Goal: Task Accomplishment & Management: Manage account settings

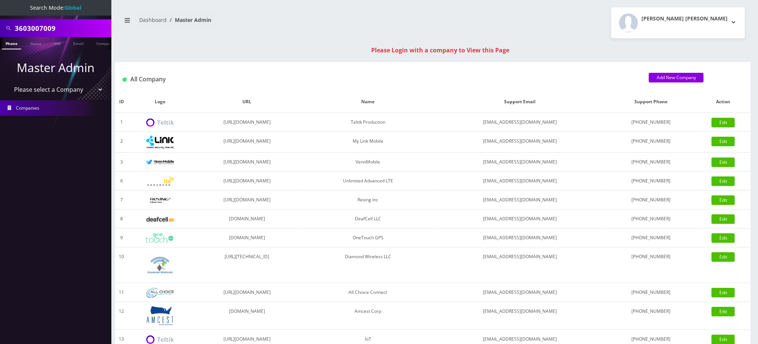
drag, startPoint x: 67, startPoint y: 30, endPoint x: 0, endPoint y: 27, distance: 67.2
click at [0, 27] on div "3603007009" at bounding box center [55, 28] width 111 height 18
paste input "8901240357129026428"
type input "8901240357129026428"
click at [58, 43] on link "SIM" at bounding box center [57, 43] width 14 height 12
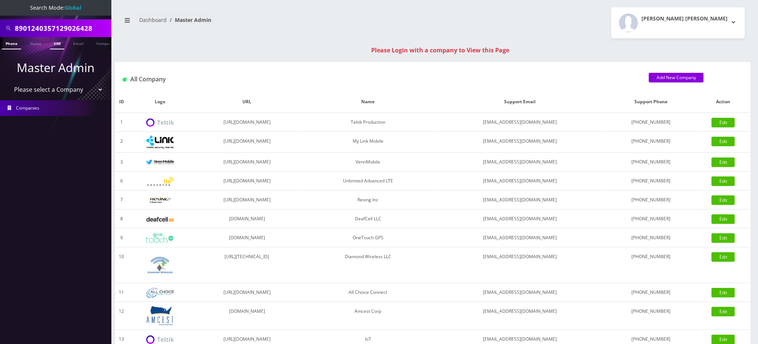
click at [59, 43] on link "SIM" at bounding box center [57, 43] width 14 height 12
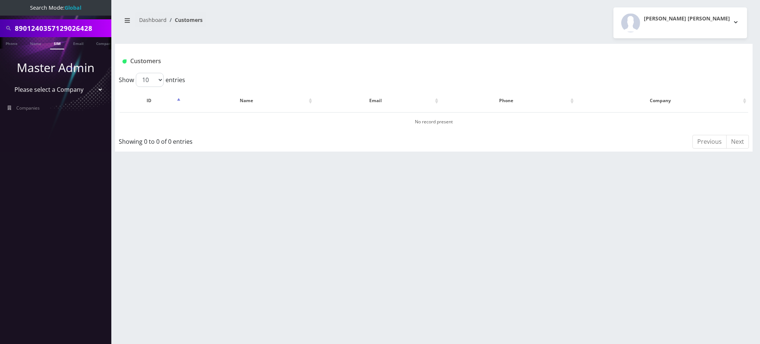
click at [94, 27] on input "8901240357129026428" at bounding box center [62, 28] width 95 height 14
click at [94, 26] on input "8901240357129026428" at bounding box center [62, 28] width 95 height 14
paste input "[EMAIL_ADDRESS][DOMAIN_NAME]"
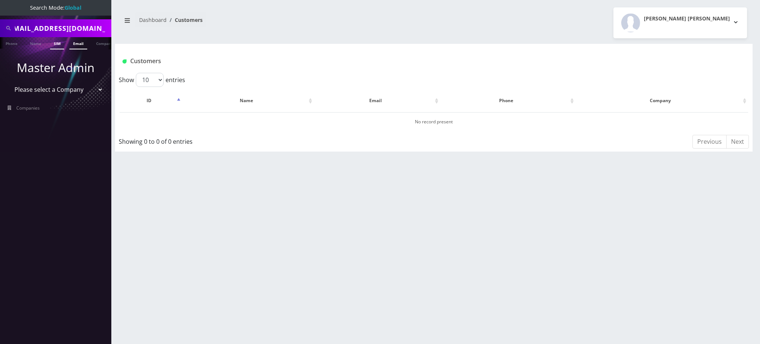
type input "[EMAIL_ADDRESS][DOMAIN_NAME]"
click at [76, 46] on link "Email" at bounding box center [78, 43] width 18 height 12
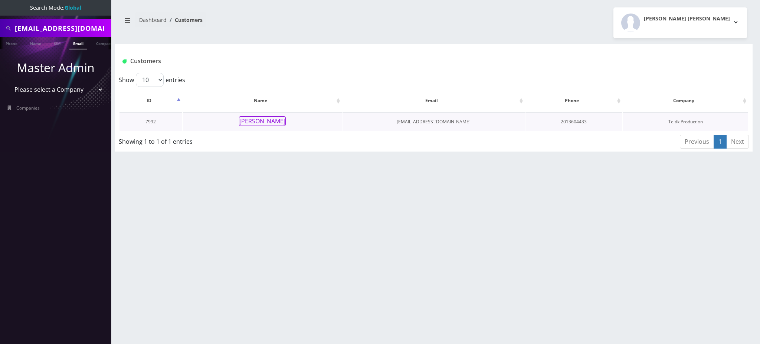
click at [260, 123] on button "Thalia Rodriguez" at bounding box center [262, 121] width 47 height 10
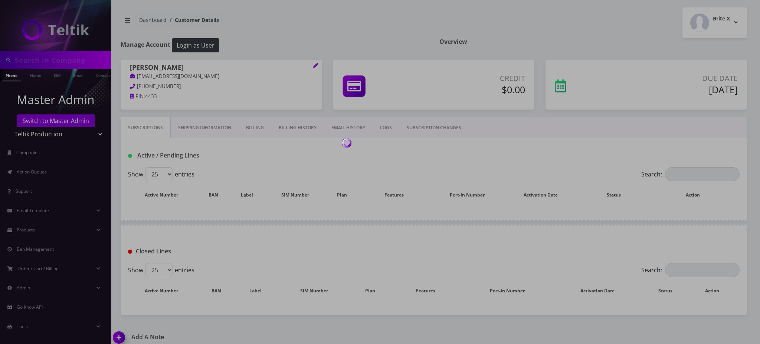
type input "trodriguez@emazzanti.net"
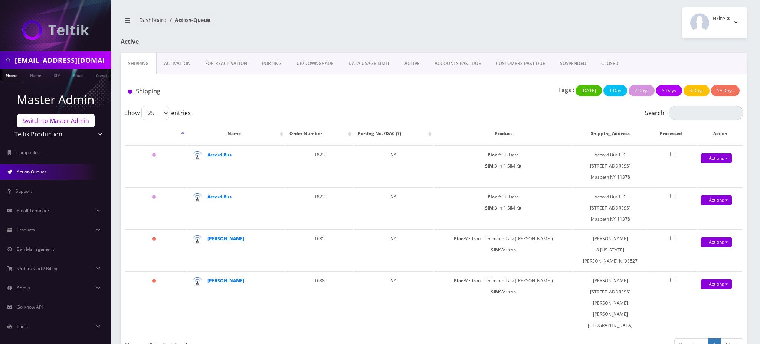
click at [50, 121] on link "Switch to Master Admin" at bounding box center [56, 120] width 78 height 13
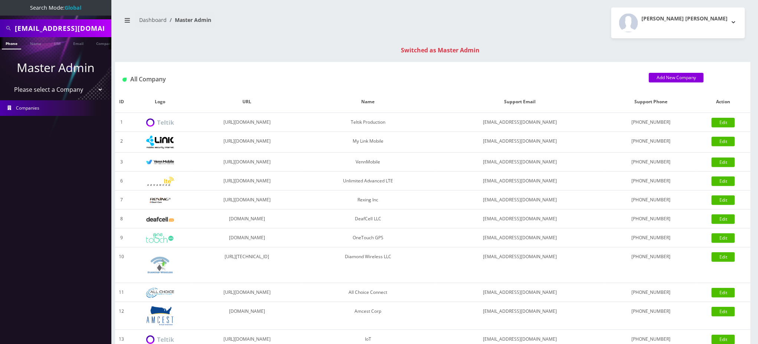
click at [72, 27] on input "[EMAIL_ADDRESS][DOMAIN_NAME]" at bounding box center [62, 28] width 95 height 14
paste input "18484440599"
drag, startPoint x: 19, startPoint y: 26, endPoint x: 0, endPoint y: 25, distance: 19.0
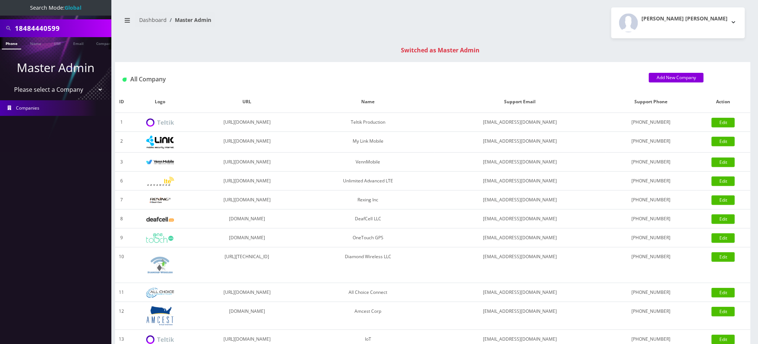
click at [0, 25] on div "18484440599" at bounding box center [55, 28] width 111 height 18
type input "8484440599"
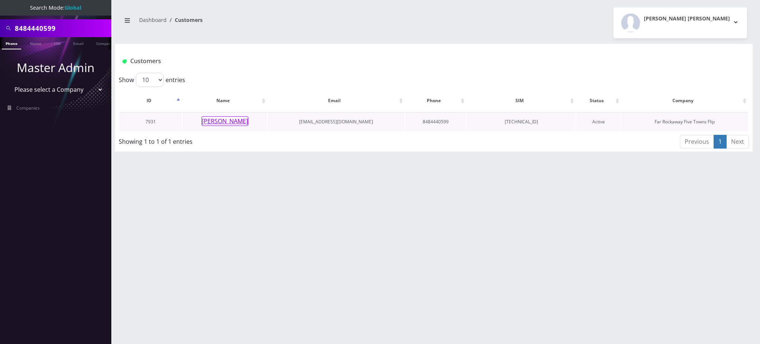
click at [230, 123] on button "[PERSON_NAME]" at bounding box center [224, 121] width 47 height 10
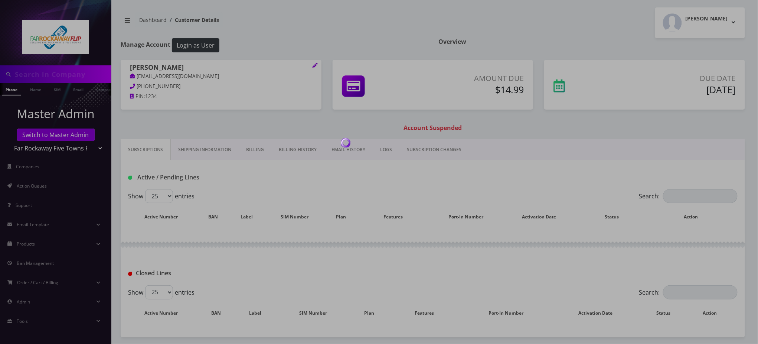
type input "8484440599"
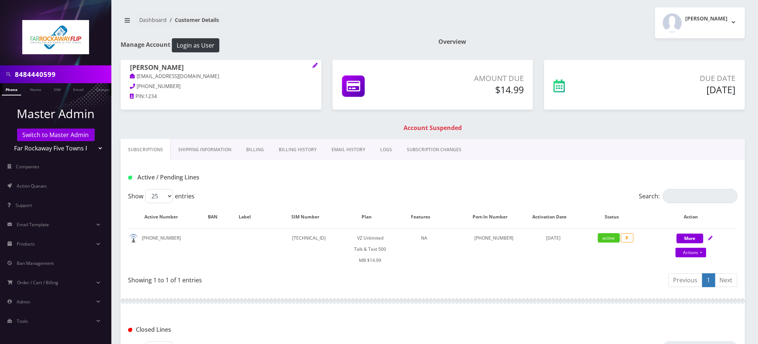
click at [256, 151] on link "Billing" at bounding box center [255, 150] width 33 height 22
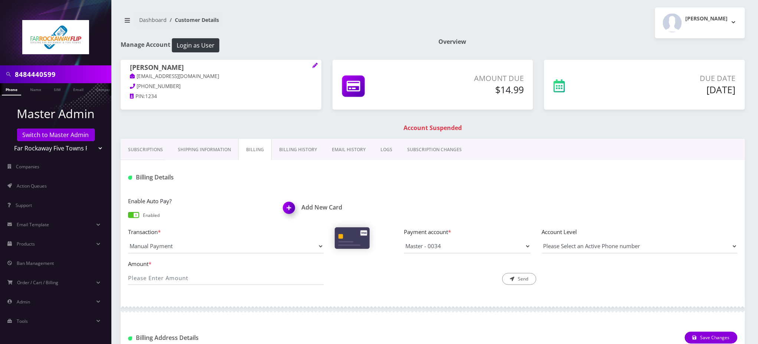
click at [293, 149] on link "Billing History" at bounding box center [298, 150] width 53 height 22
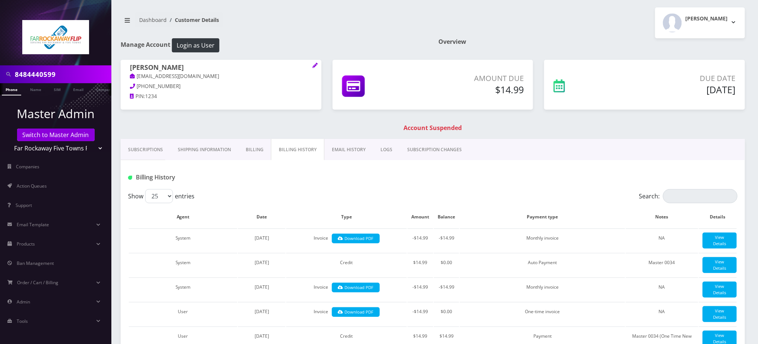
click at [256, 150] on link "Billing" at bounding box center [254, 150] width 33 height 22
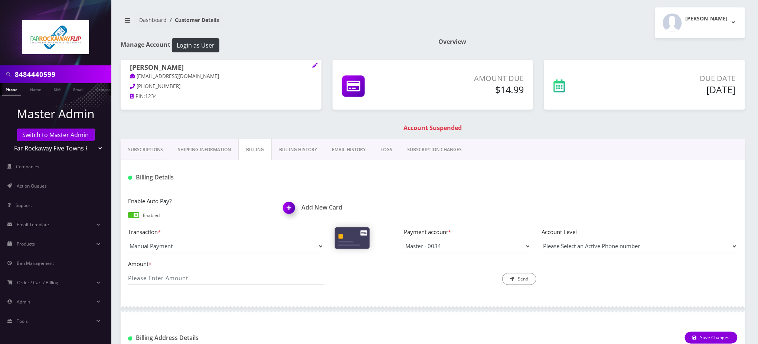
click at [322, 207] on h1 "Add New Card" at bounding box center [355, 207] width 144 height 7
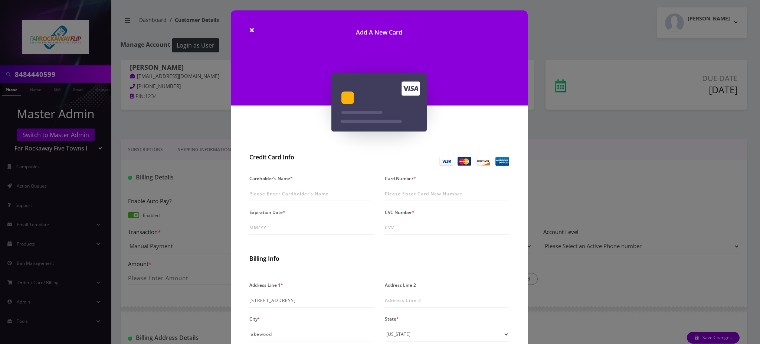
drag, startPoint x: 177, startPoint y: 112, endPoint x: 174, endPoint y: 109, distance: 3.9
click at [176, 112] on div "× Add A New Card Credit Card Info Cardholder's Name * Card Number * Expiration …" at bounding box center [380, 172] width 760 height 344
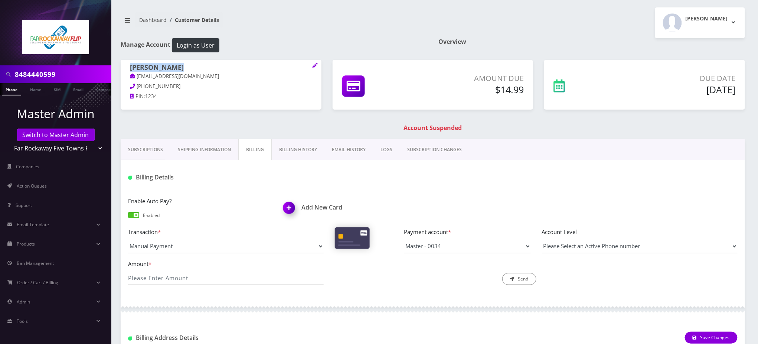
drag, startPoint x: 183, startPoint y: 68, endPoint x: 129, endPoint y: 69, distance: 54.2
click at [129, 69] on div "Rafael Aderet tlieberman613+124@gmail.com 732-886-1472 PIN: 1234" at bounding box center [221, 83] width 201 height 46
copy h1 "[PERSON_NAME]"
click at [321, 207] on h1 "Add New Card" at bounding box center [355, 207] width 144 height 7
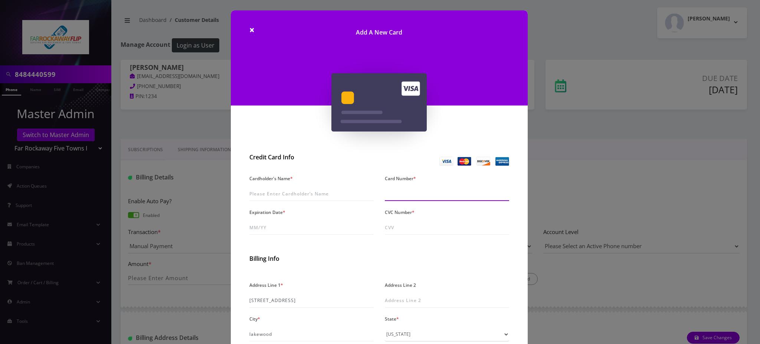
click at [404, 191] on input "Card Number *" at bounding box center [447, 194] width 124 height 14
type input "5129 9252 5188 3206"
click at [280, 194] on input "Cardholder's Name *" at bounding box center [311, 194] width 124 height 14
paste input "[PERSON_NAME]"
click at [254, 195] on input "[PERSON_NAME]" at bounding box center [311, 194] width 124 height 14
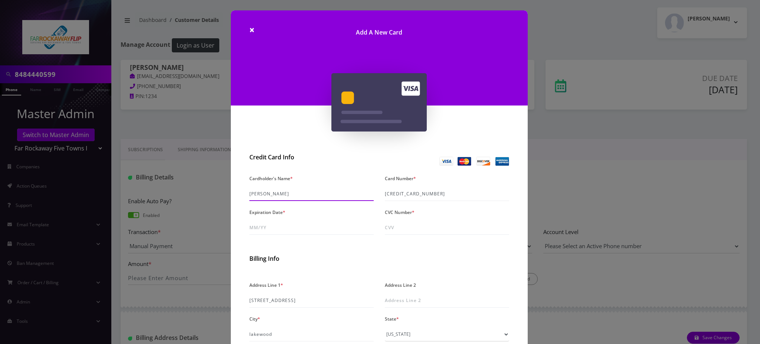
click at [254, 195] on input "[PERSON_NAME]" at bounding box center [311, 194] width 124 height 14
type input "Shelly Rafael Aderet"
click at [259, 226] on input "Expiration Date *" at bounding box center [311, 227] width 124 height 14
type input "08/29"
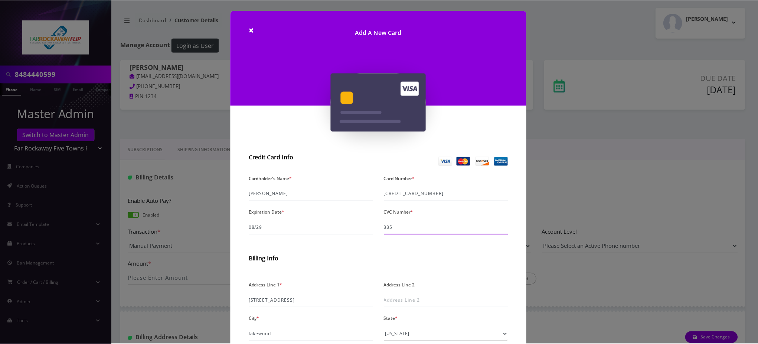
scroll to position [99, 0]
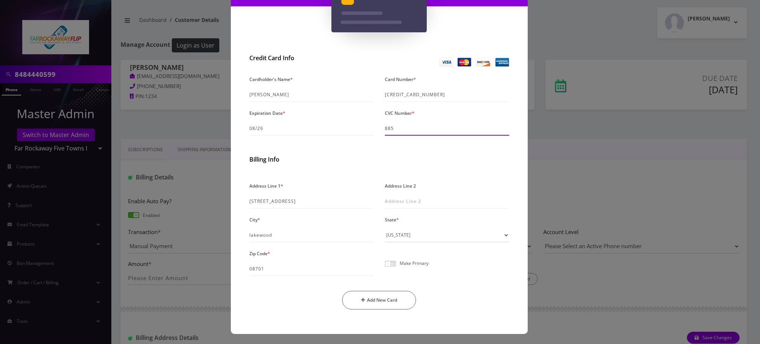
type input "885"
click at [388, 262] on span at bounding box center [390, 263] width 11 height 6
click at [385, 268] on input "checkbox" at bounding box center [385, 268] width 0 height 0
click at [431, 95] on input "5129 9252 5188 3206" at bounding box center [447, 95] width 124 height 14
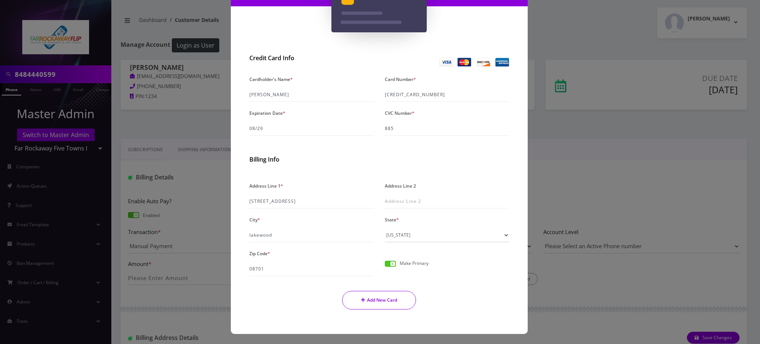
click at [375, 297] on button "Add New Card" at bounding box center [379, 300] width 74 height 19
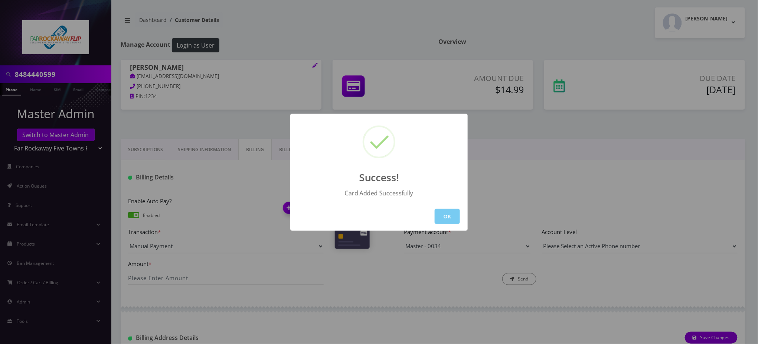
click at [446, 213] on button "OK" at bounding box center [446, 216] width 25 height 15
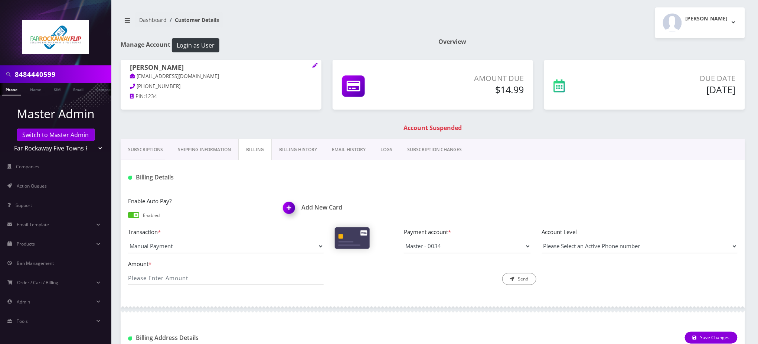
click at [14, 89] on link "Phone" at bounding box center [11, 89] width 19 height 12
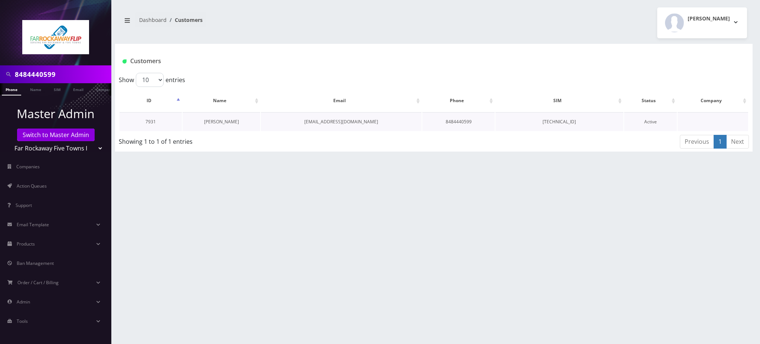
click at [222, 119] on link "[PERSON_NAME]" at bounding box center [221, 121] width 35 height 6
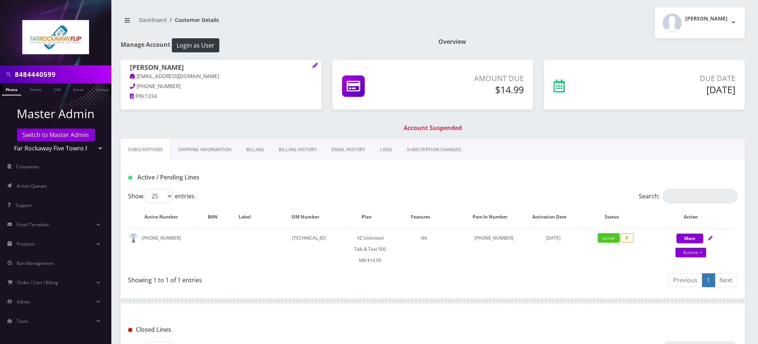
click at [257, 151] on link "Billing" at bounding box center [255, 150] width 33 height 22
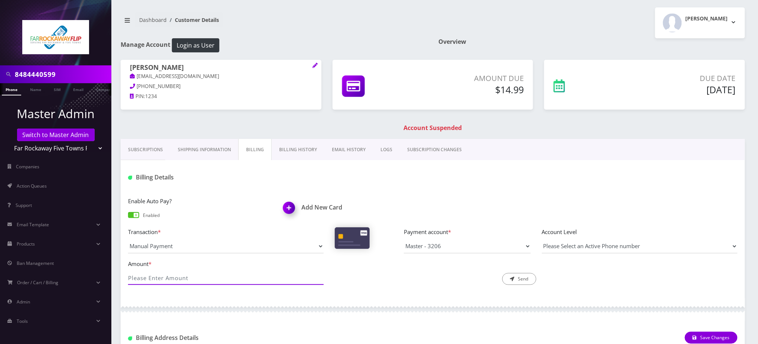
click at [181, 276] on input "Amount *" at bounding box center [226, 277] width 196 height 14
type input "14.99"
click at [515, 279] on button "Send" at bounding box center [519, 279] width 34 height 12
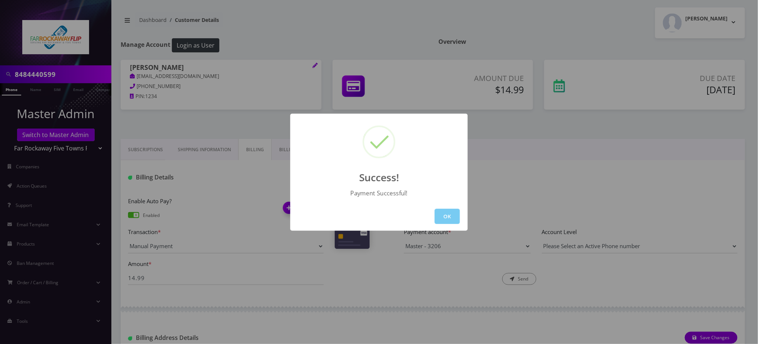
click at [442, 213] on button "OK" at bounding box center [446, 216] width 25 height 15
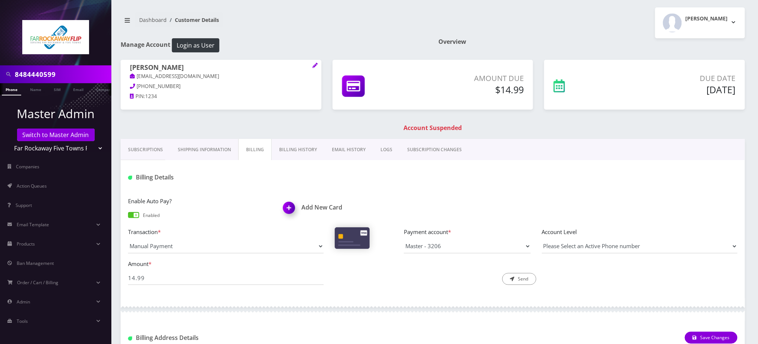
click at [10, 91] on link "Phone" at bounding box center [11, 89] width 19 height 12
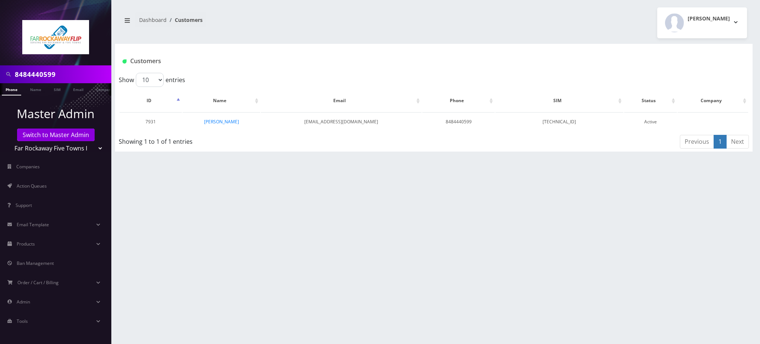
click at [223, 120] on link "[PERSON_NAME]" at bounding box center [221, 121] width 35 height 6
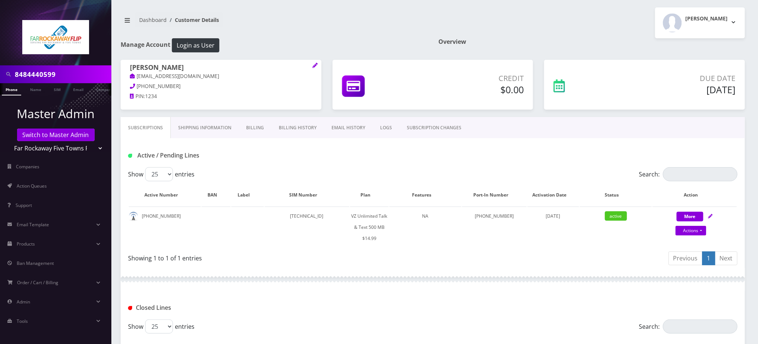
click at [34, 75] on input "8484440599" at bounding box center [62, 74] width 95 height 14
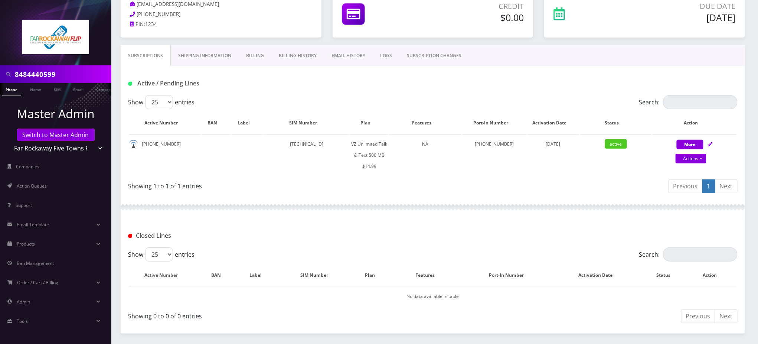
scroll to position [128, 0]
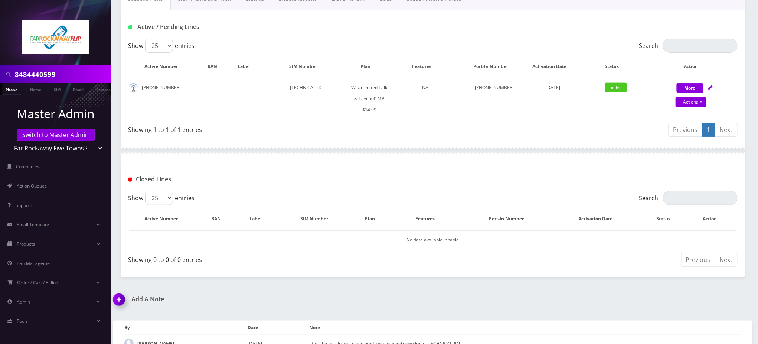
click at [116, 291] on img at bounding box center [120, 302] width 22 height 22
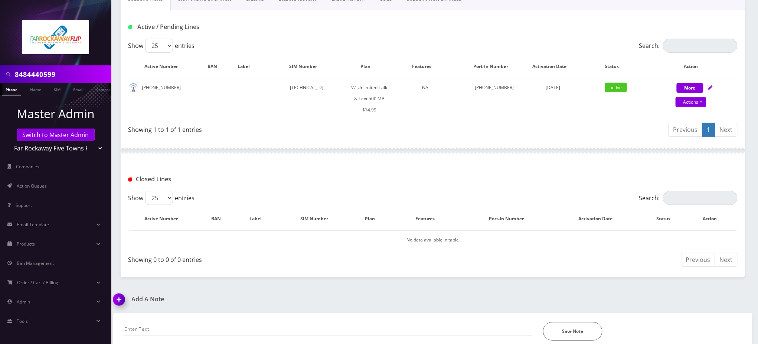
scroll to position [171, 0]
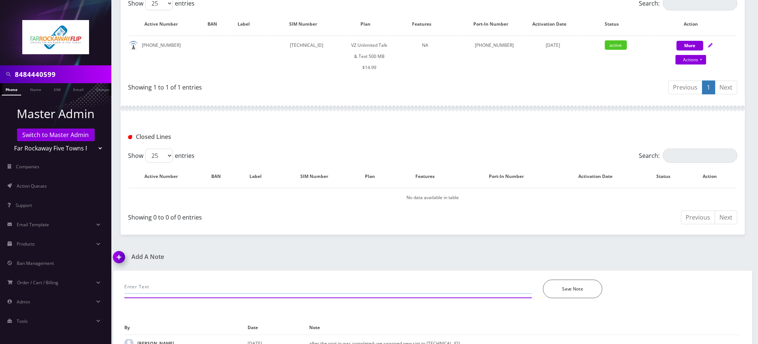
click at [176, 279] on input "text" at bounding box center [327, 286] width 407 height 14
paste input "Purchase Service Plan successfull, TT 4G Monthly Unlimited Voice Text 500MB Pla…"
type input "Purchase Service Plan successfull, TT 4G Monthly Unlimited Voice Text 500MB Pla…"
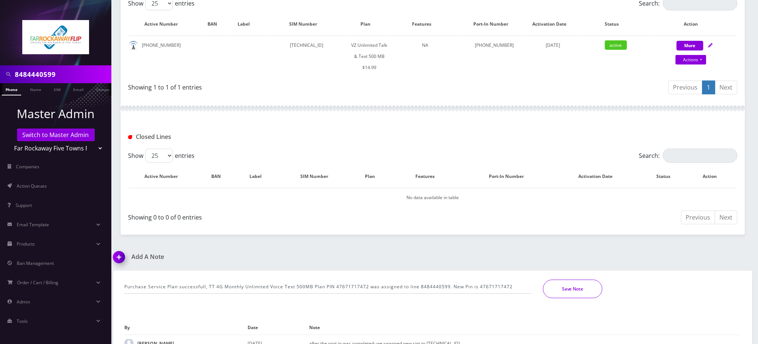
click at [567, 279] on button "Save Note" at bounding box center [572, 288] width 59 height 19
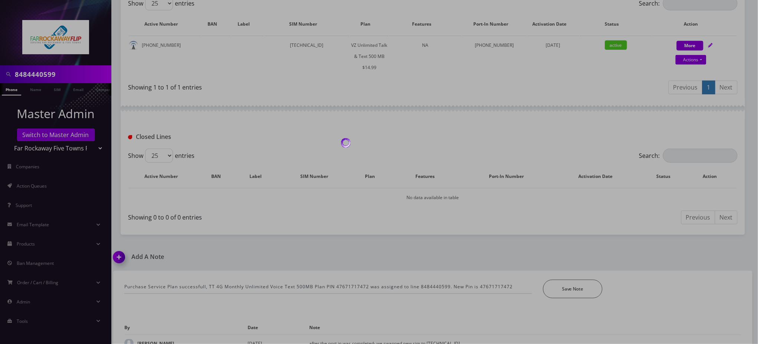
scroll to position [145, 0]
